Goal: Task Accomplishment & Management: Manage account settings

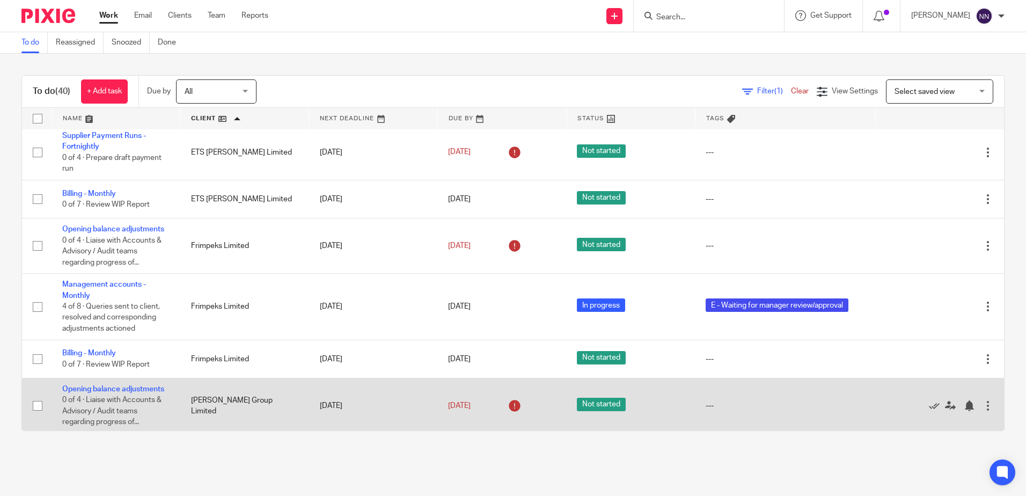
scroll to position [483, 0]
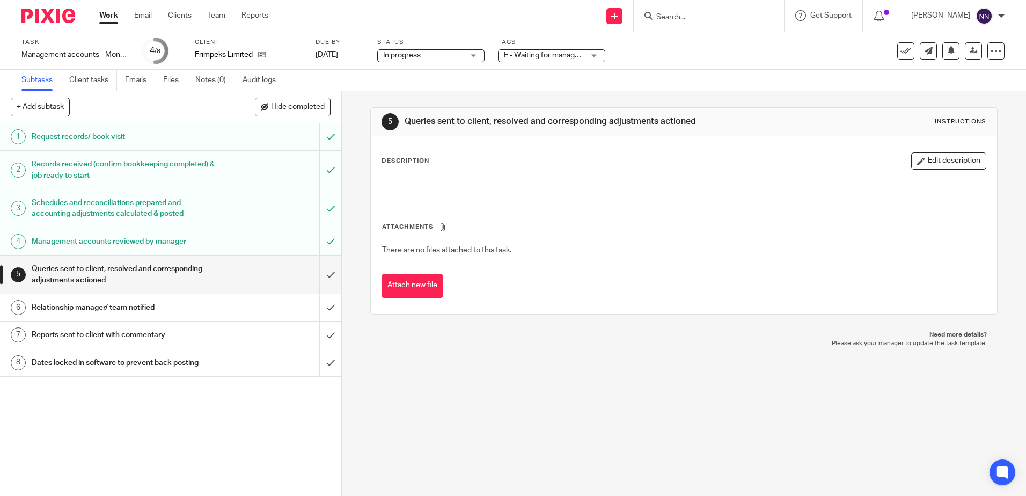
click at [599, 53] on div "E - Waiting for manager review/approval" at bounding box center [551, 55] width 107 height 13
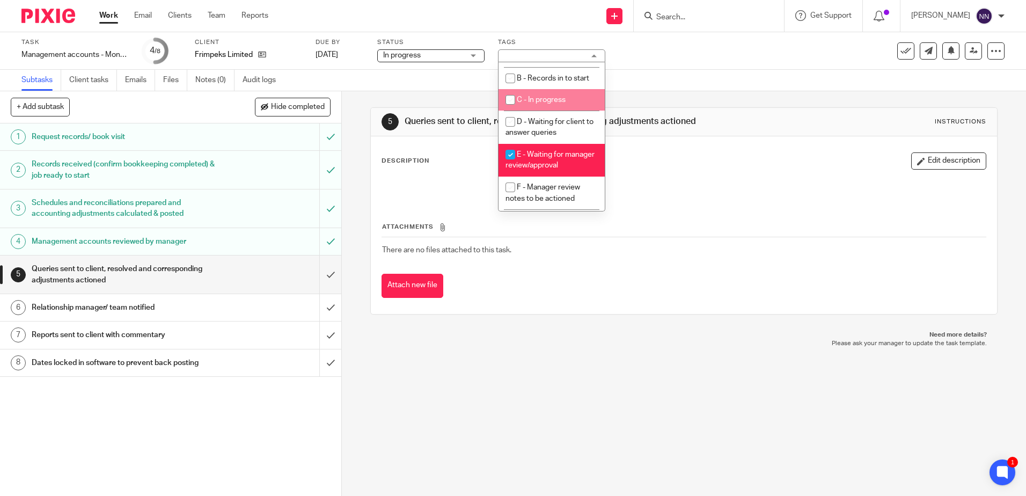
scroll to position [113, 0]
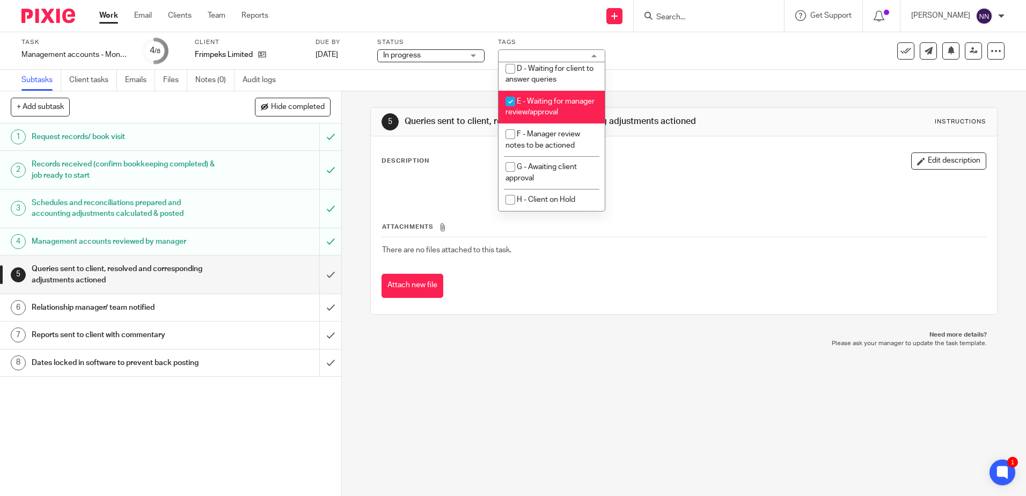
click at [513, 91] on input "checkbox" at bounding box center [510, 101] width 20 height 20
checkbox input "false"
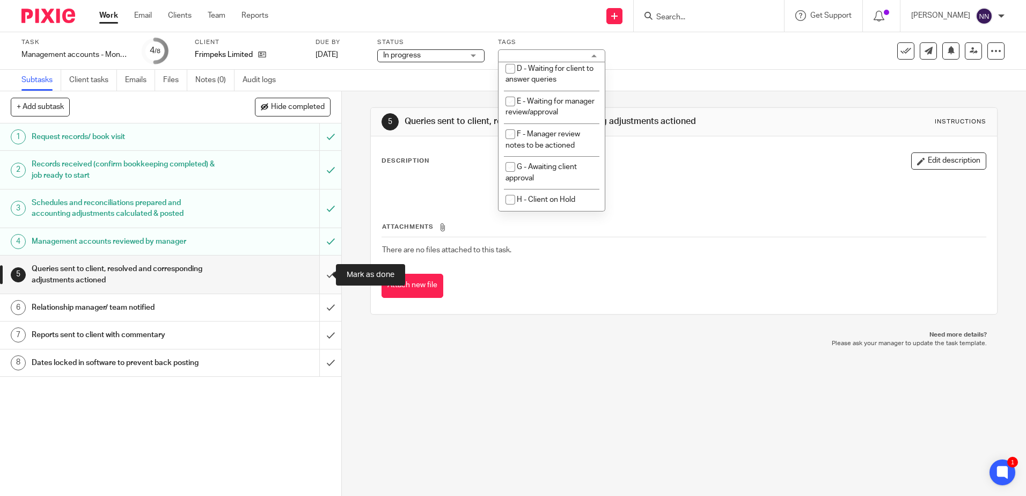
click at [325, 274] on input "submit" at bounding box center [170, 274] width 341 height 38
